Goal: Task Accomplishment & Management: Manage account settings

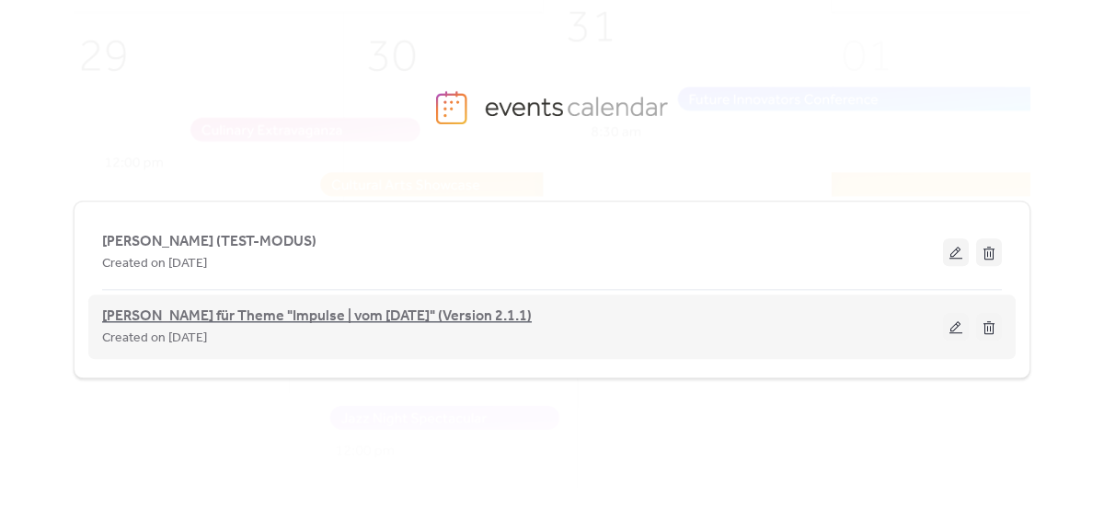
click at [237, 320] on span "[PERSON_NAME] für Theme "Impulse | vom [DATE]" (Version 2.1.1)" at bounding box center [317, 316] width 430 height 22
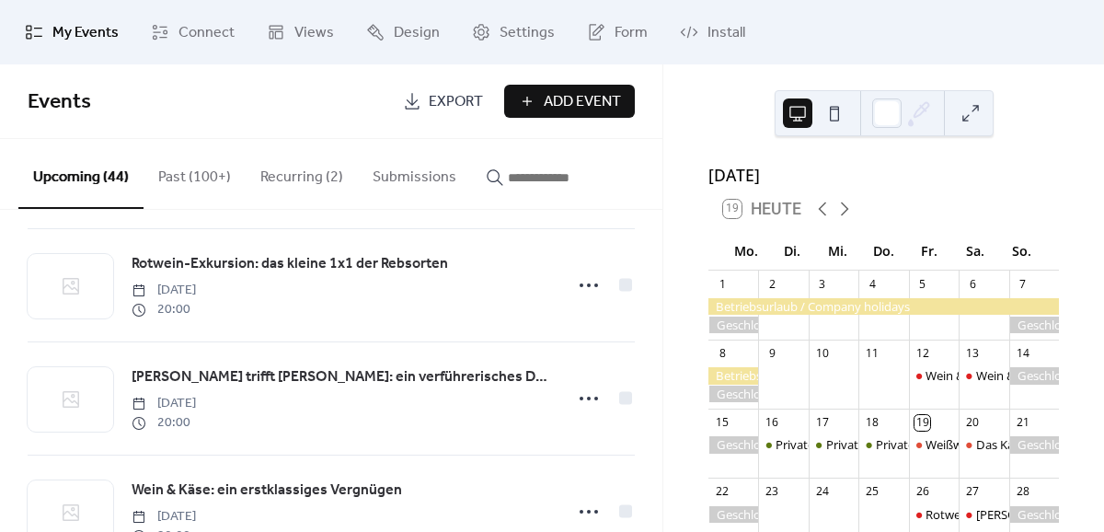
scroll to position [234, 0]
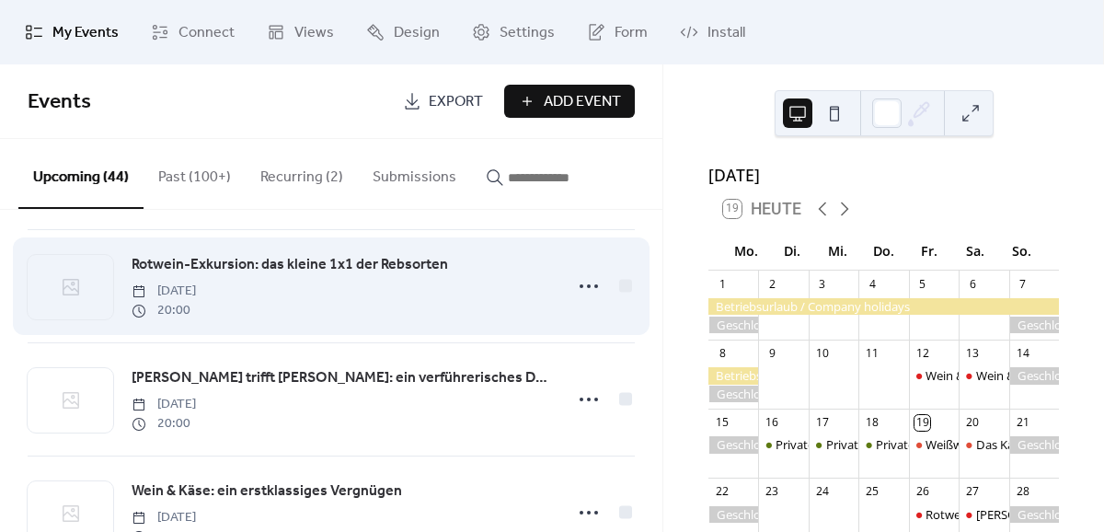
click at [378, 265] on span "Rotwein-Exkursion: das kleine 1x1 der Rebsorten" at bounding box center [290, 265] width 317 height 22
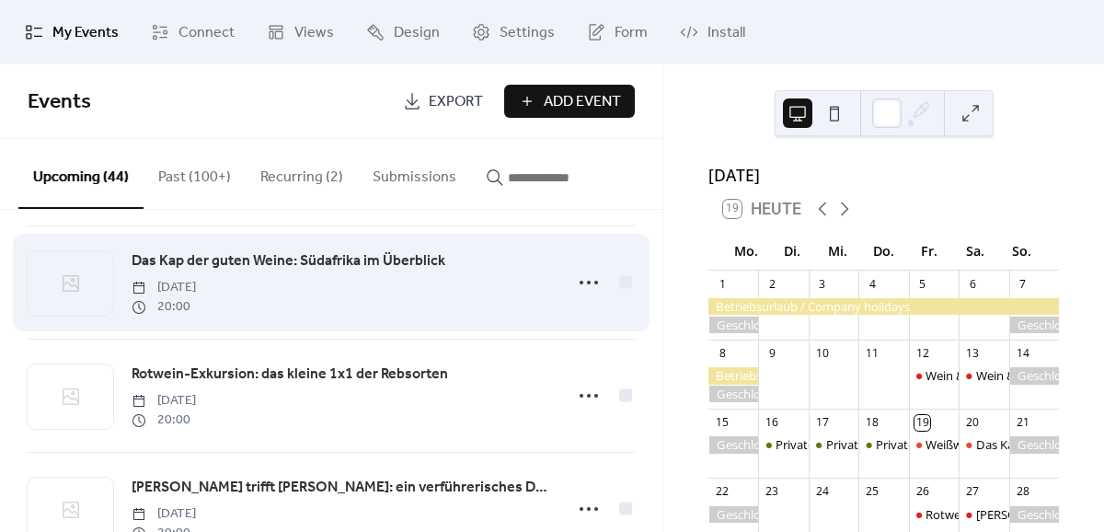
scroll to position [128, 0]
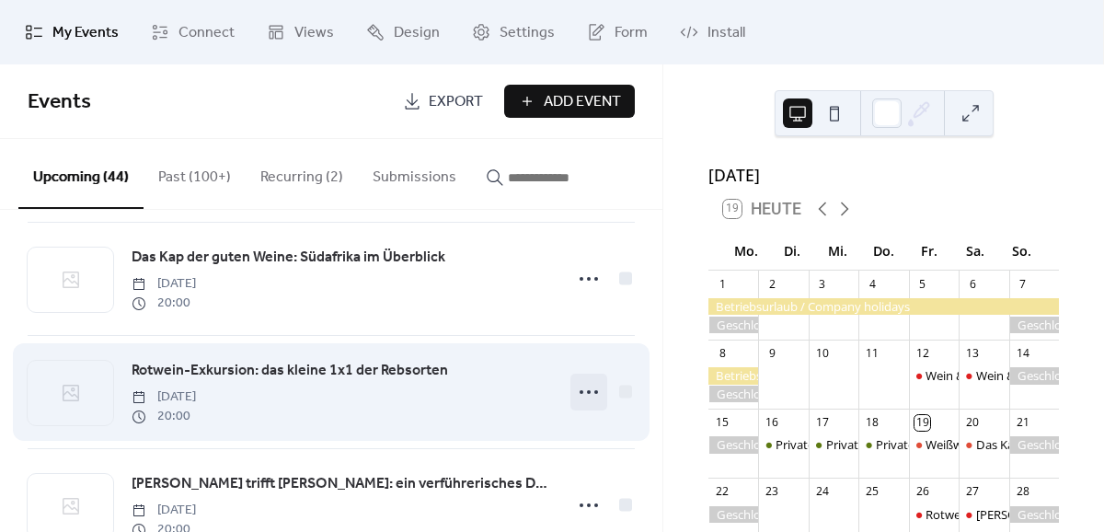
click at [596, 400] on icon at bounding box center [588, 391] width 29 height 29
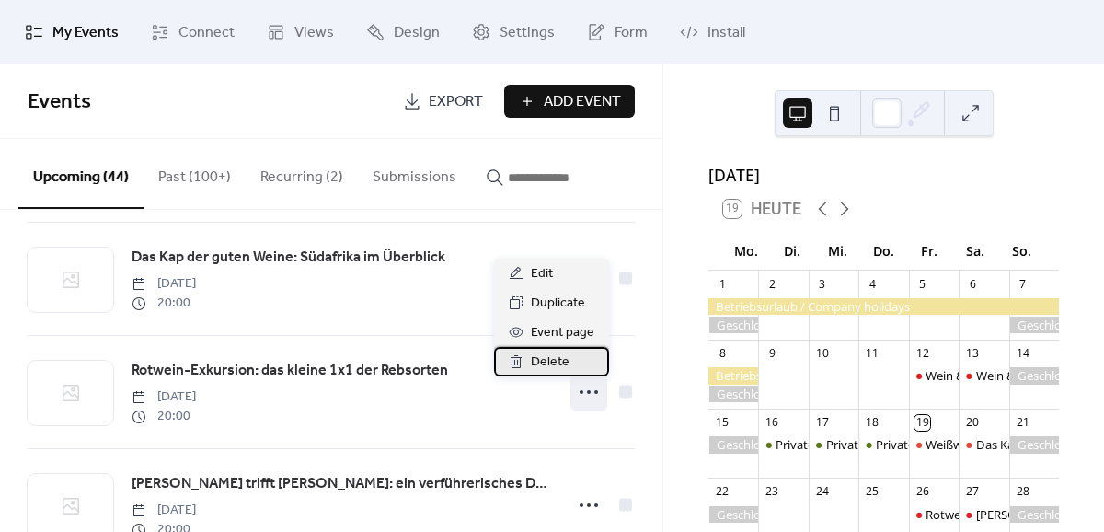
click at [566, 363] on span "Delete" at bounding box center [550, 362] width 39 height 22
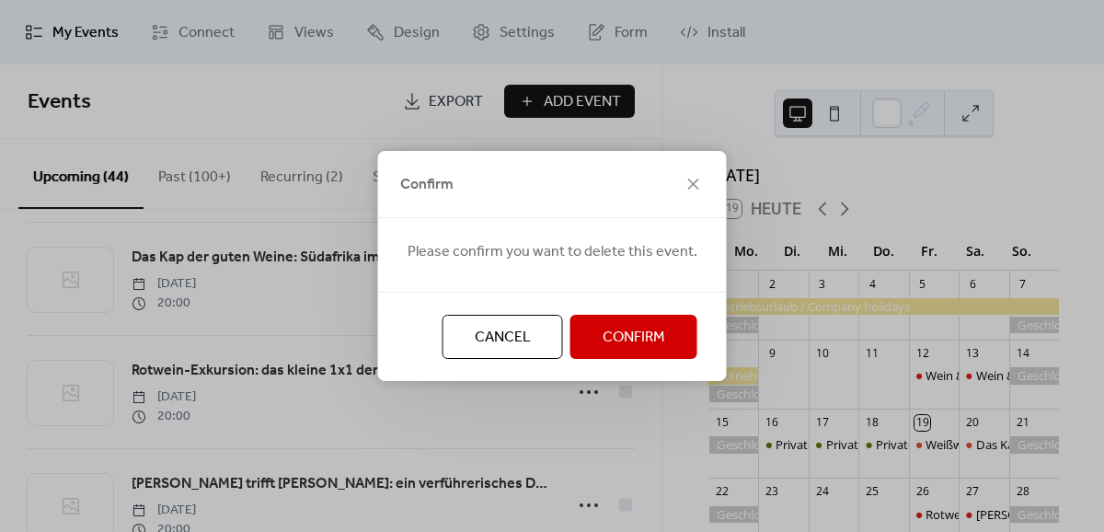
click at [607, 348] on span "Confirm" at bounding box center [634, 338] width 63 height 22
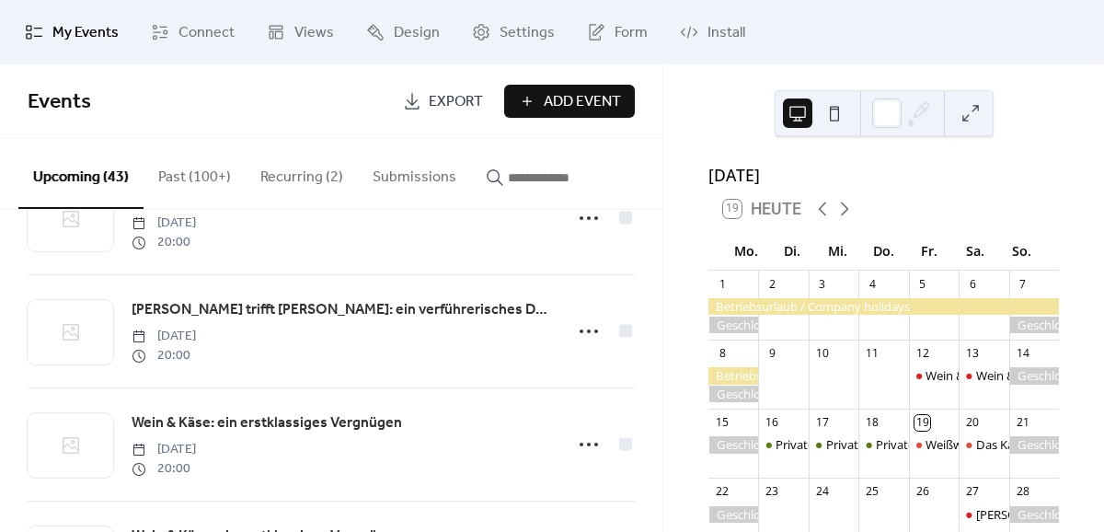
scroll to position [872, 0]
